Goal: Find specific page/section: Find specific page/section

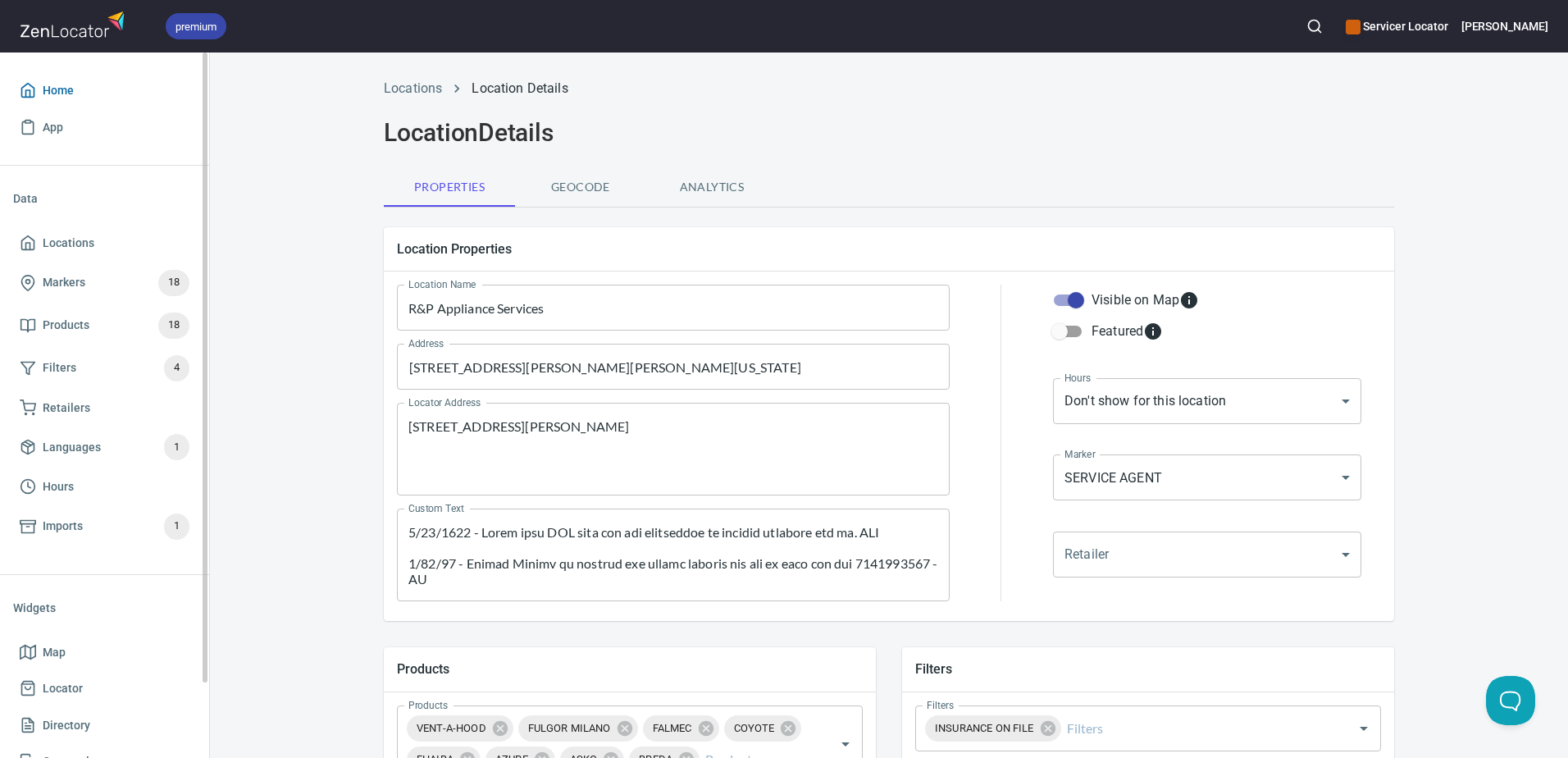
click at [53, 92] on span "Home" at bounding box center [58, 91] width 31 height 20
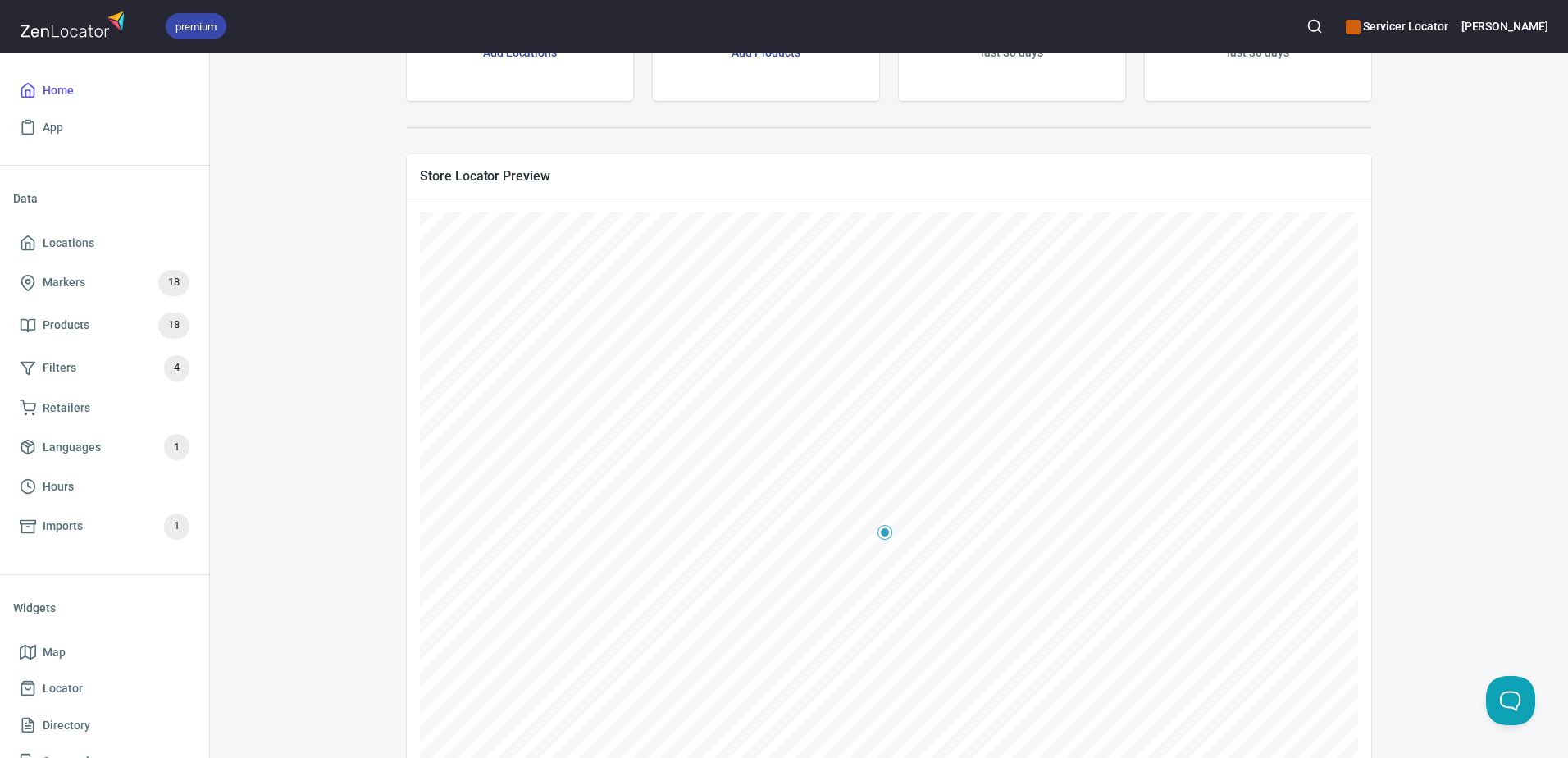
scroll to position [328, 0]
click at [1508, 459] on div "Servicer Locator Embed Map LOCATIONS 4495 / 20000 Add Locations PRODUCTS 18 / 3…" at bounding box center [889, 251] width 1319 height 1015
click at [1323, 29] on icon "button" at bounding box center [1315, 27] width 17 height 17
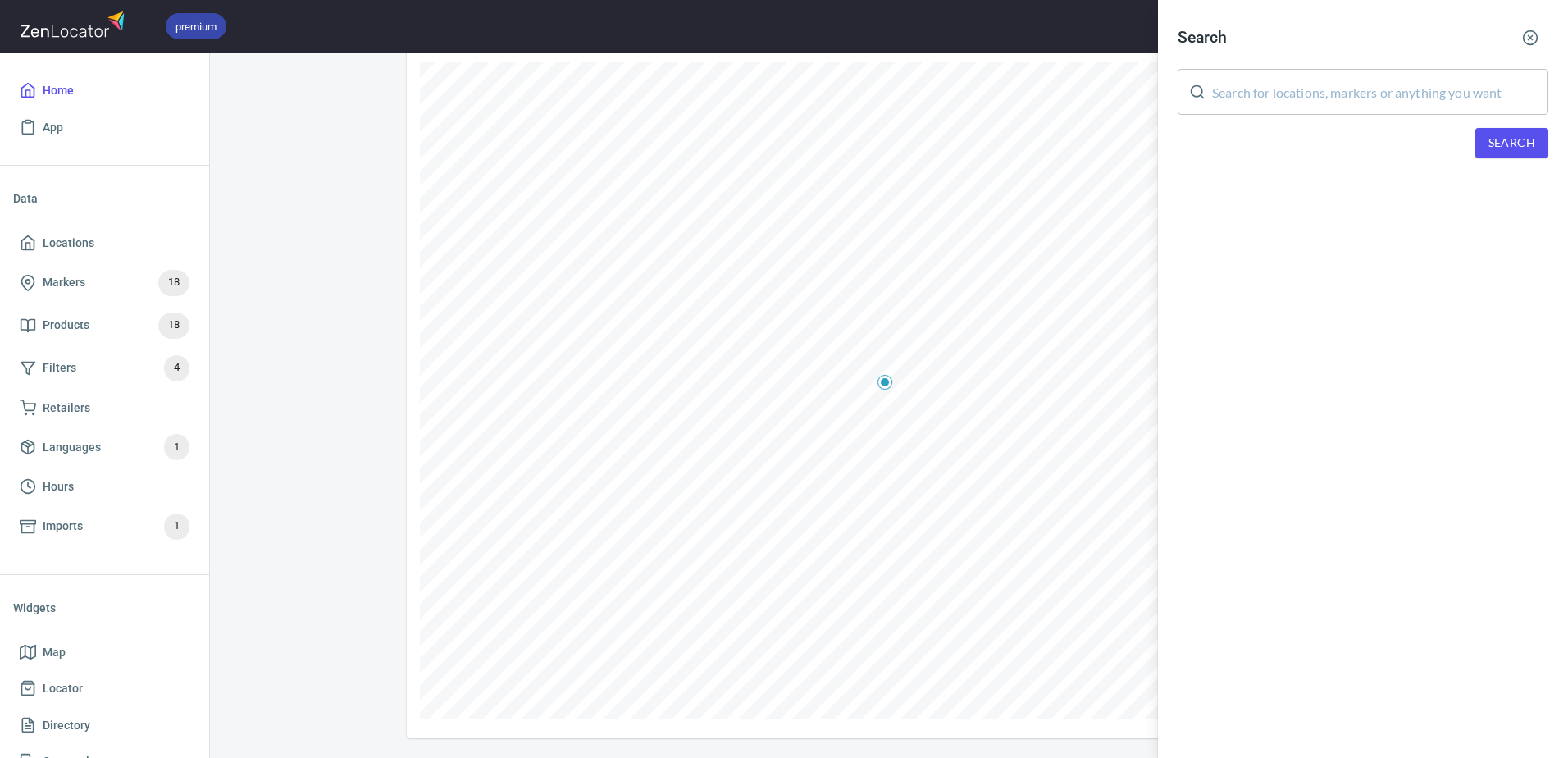
click at [1310, 110] on input "text" at bounding box center [1380, 91] width 336 height 46
type input "JIC Appliance"
click at [1501, 150] on span "Search" at bounding box center [1513, 143] width 47 height 20
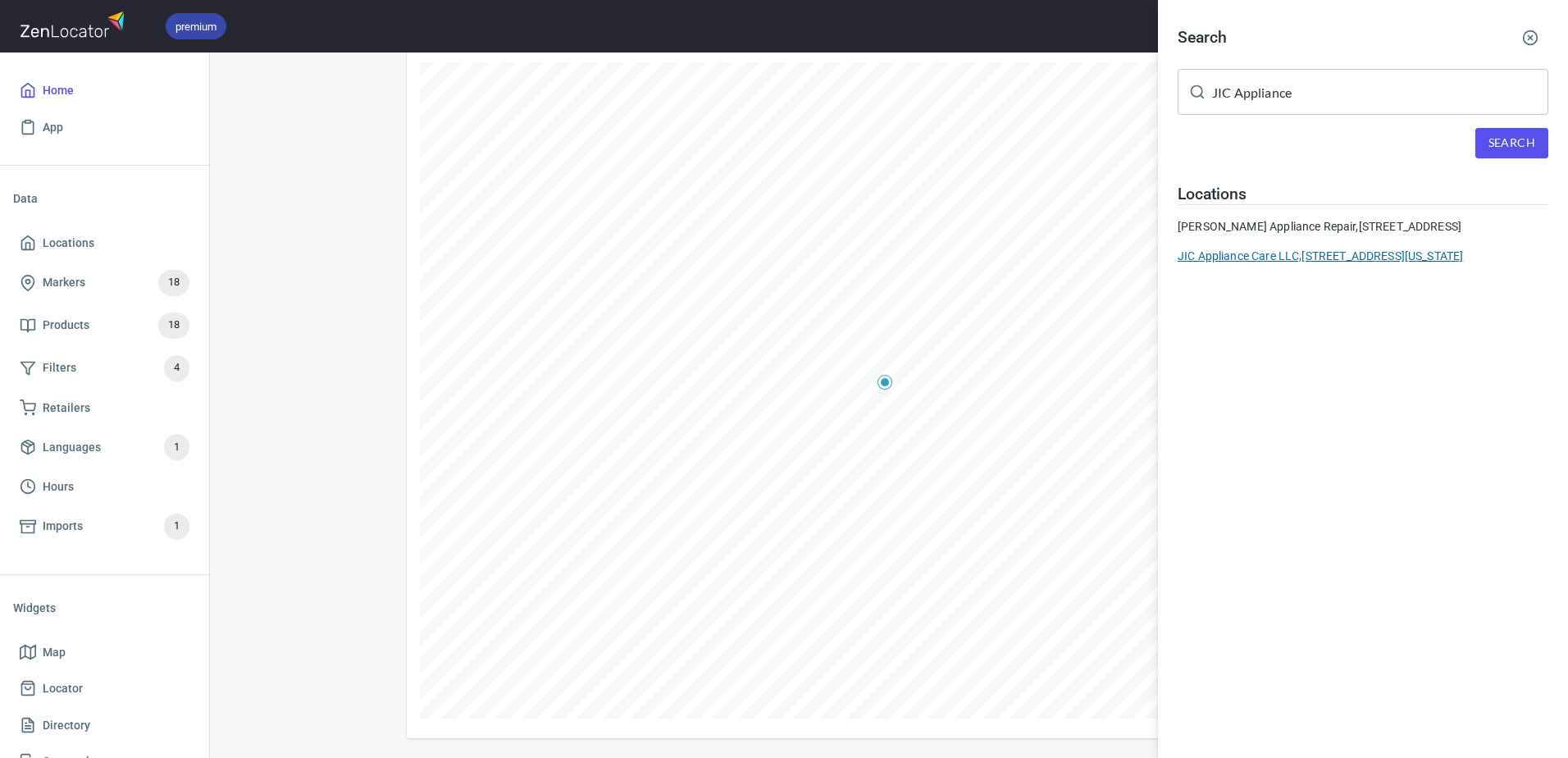
click at [1398, 263] on div "JIC Appliance Care LLC, [STREET_ADDRESS][US_STATE]" at bounding box center [1363, 256] width 371 height 17
